Goal: Information Seeking & Learning: Learn about a topic

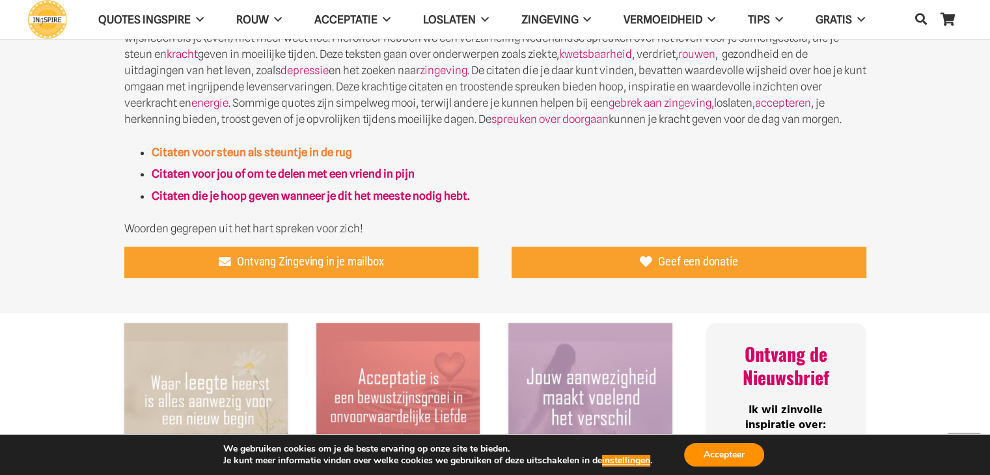
scroll to position [646, 0]
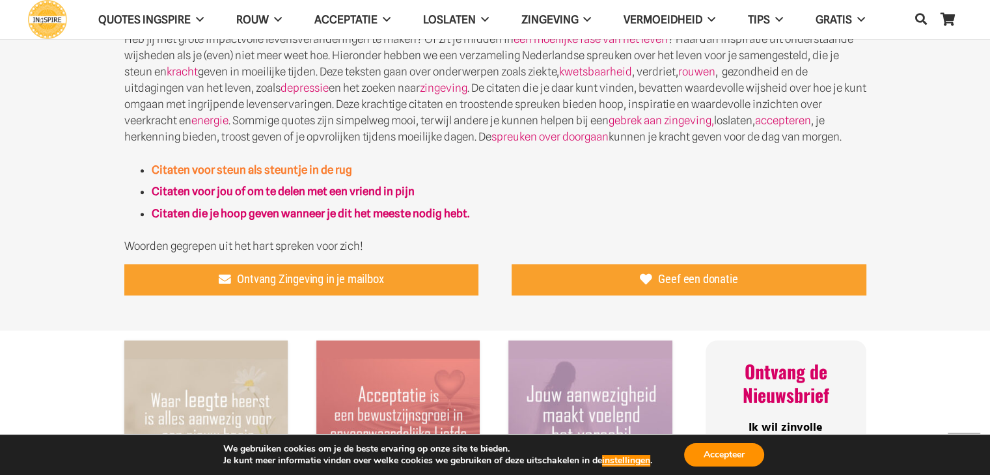
click at [268, 170] on strong "Citaten voor steun als steuntje in de rug" at bounding box center [252, 169] width 200 height 13
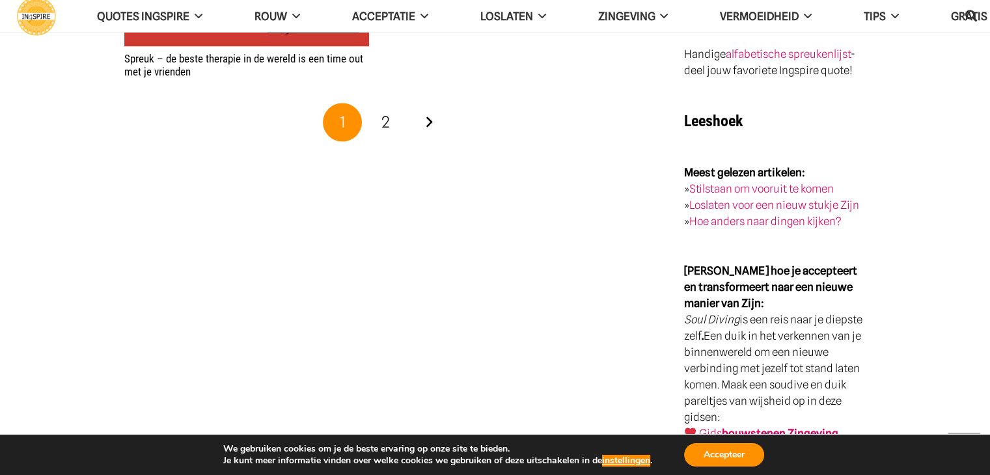
scroll to position [2317, 0]
click at [431, 120] on link "Volgende" at bounding box center [428, 122] width 39 height 39
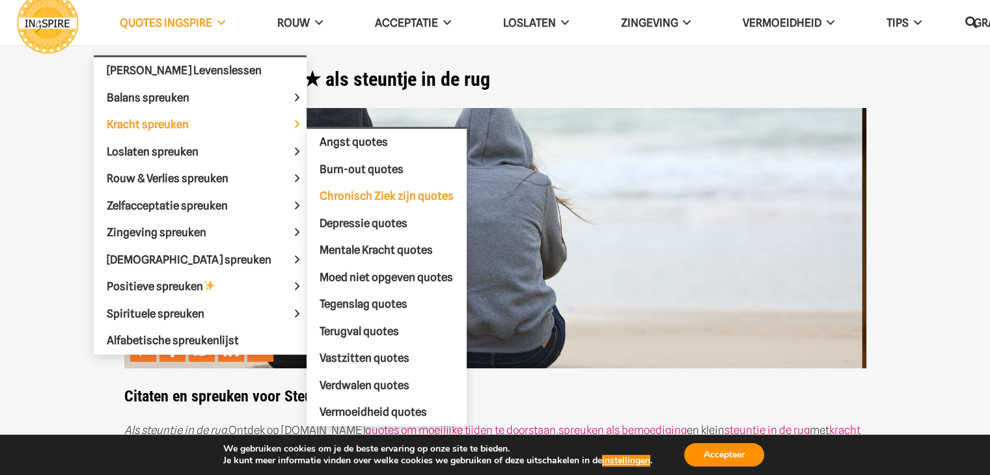
click at [320, 191] on span "Chronisch Ziek zijn quotes" at bounding box center [387, 195] width 134 height 13
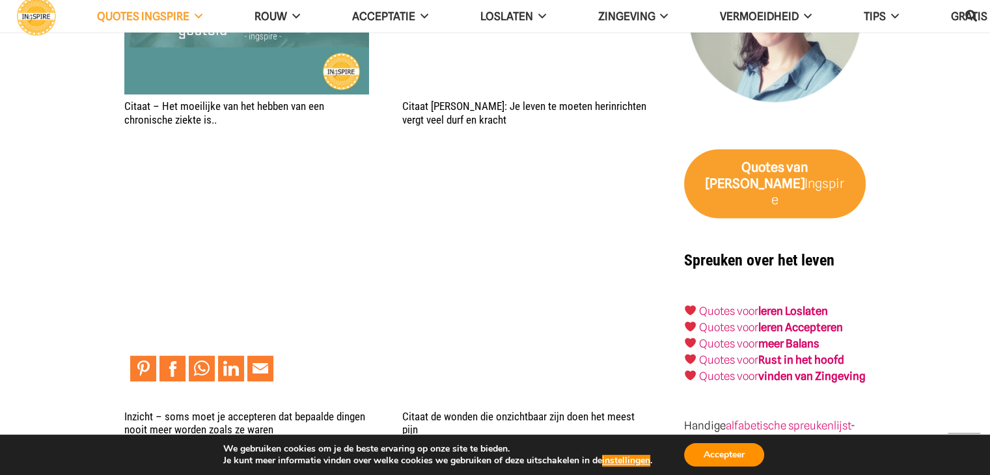
scroll to position [2054, 0]
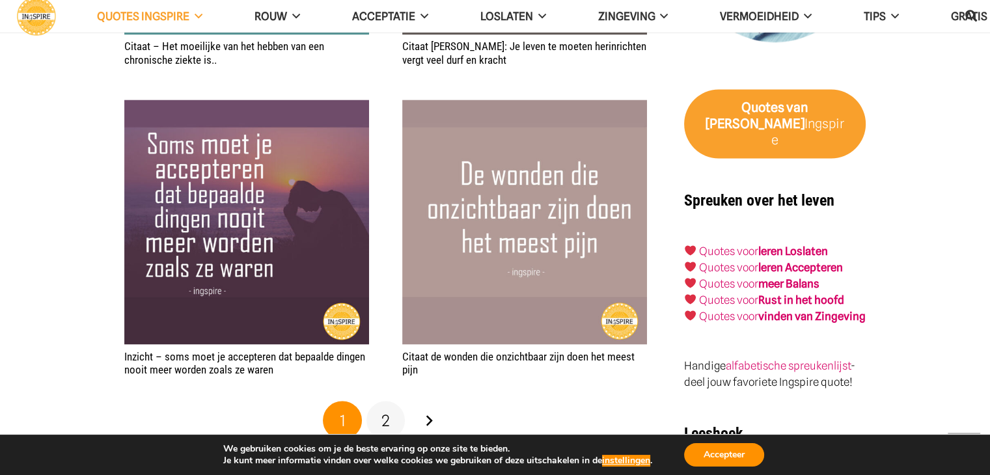
click at [387, 411] on span "2" at bounding box center [385, 420] width 8 height 19
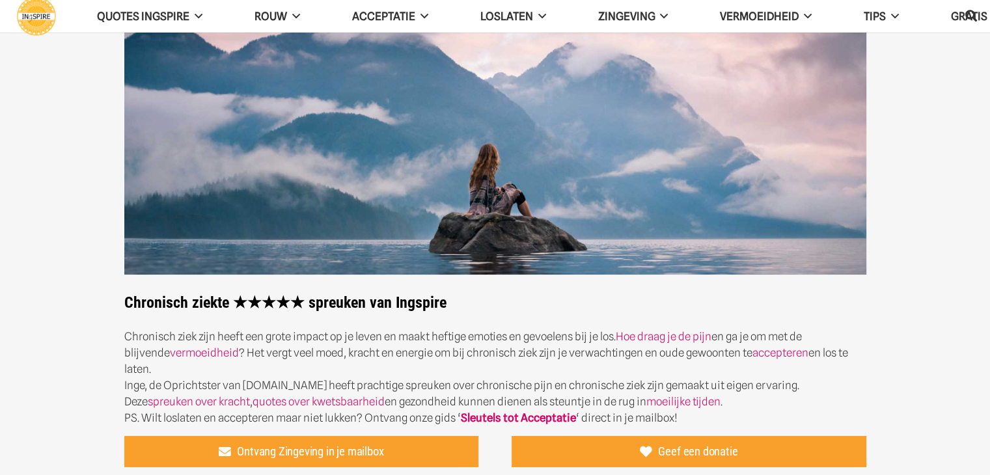
scroll to position [119, 0]
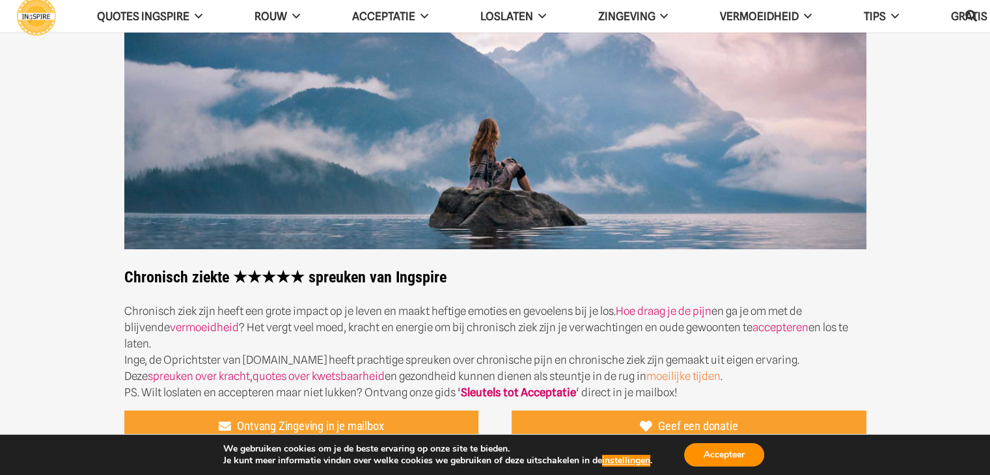
click at [646, 370] on link "moeilijke tijden" at bounding box center [683, 376] width 74 height 13
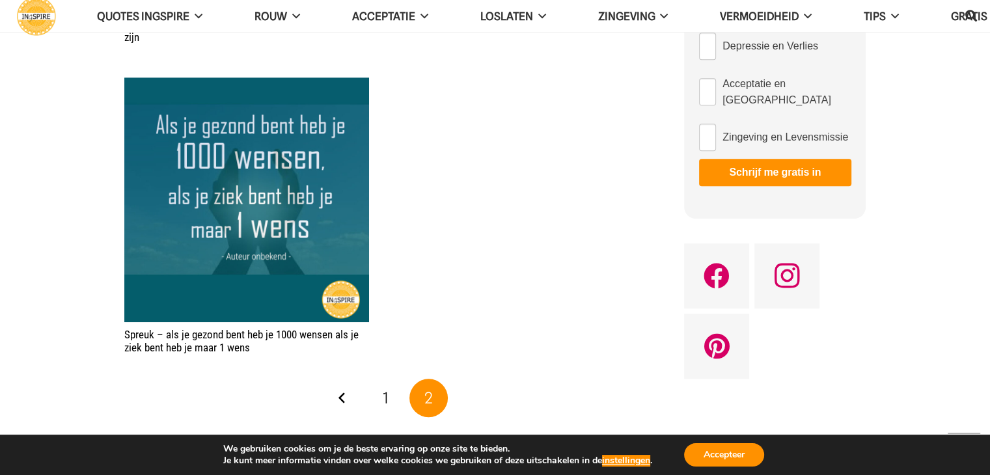
scroll to position [851, 0]
